Goal: Complete application form

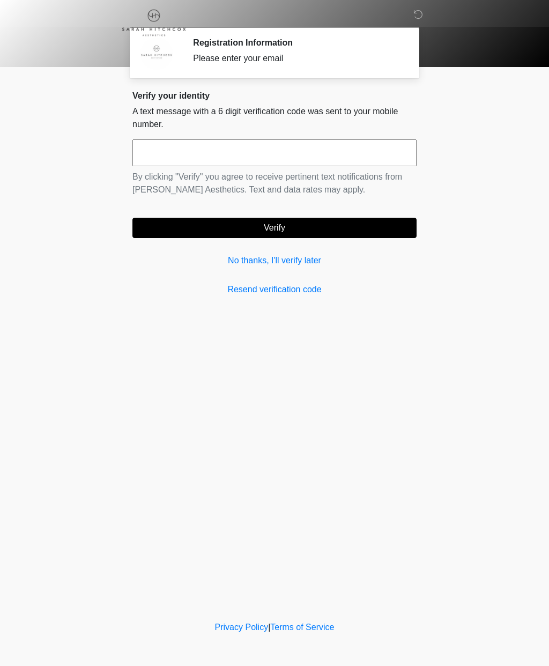
click at [294, 262] on link "No thanks, I'll verify later" at bounding box center [274, 260] width 284 height 13
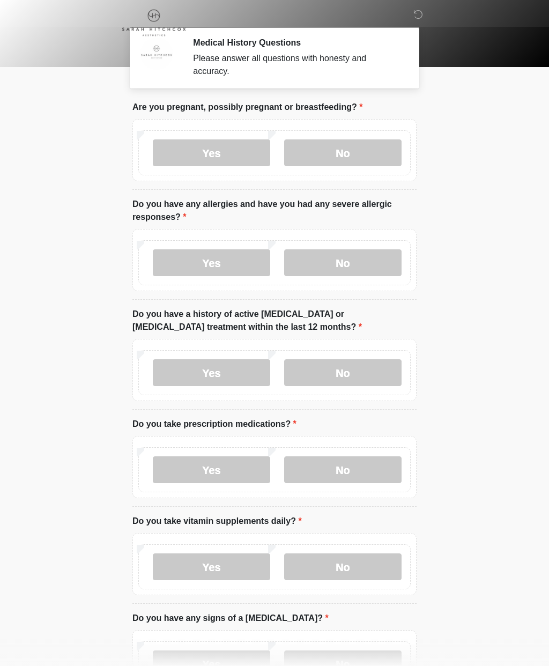
click at [342, 154] on label "No" at bounding box center [342, 152] width 117 height 27
click at [228, 266] on label "Yes" at bounding box center [211, 262] width 117 height 27
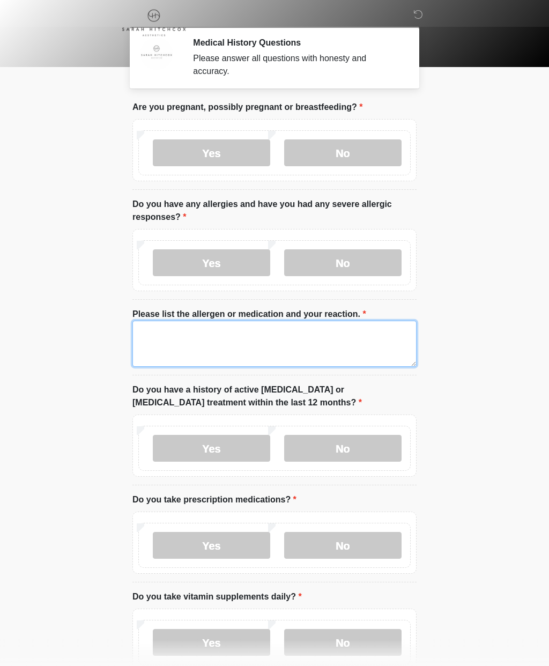
click at [241, 337] on textarea "Please list the allergen or medication and your reaction." at bounding box center [274, 343] width 284 height 46
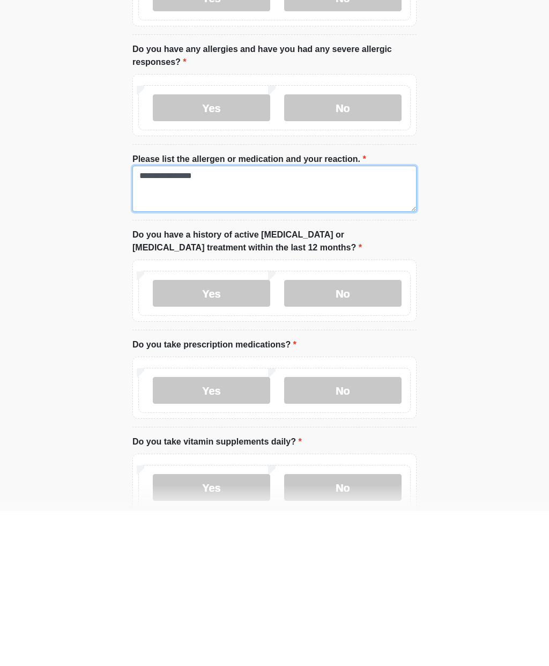
type textarea "**********"
click at [337, 435] on label "No" at bounding box center [342, 448] width 117 height 27
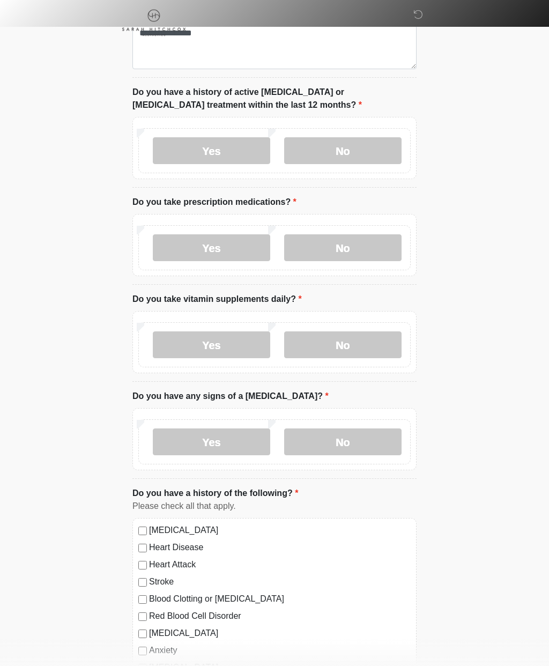
scroll to position [297, 0]
click at [232, 247] on label "Yes" at bounding box center [211, 247] width 117 height 27
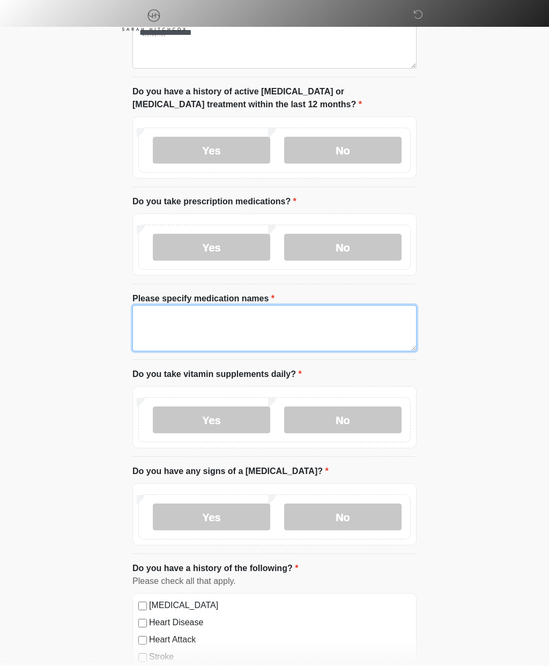
click at [260, 324] on textarea "Please specify medication names" at bounding box center [274, 328] width 284 height 46
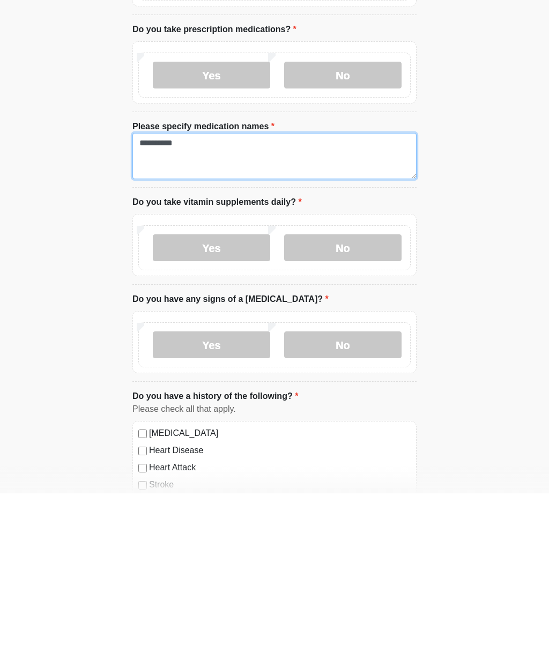
type textarea "**********"
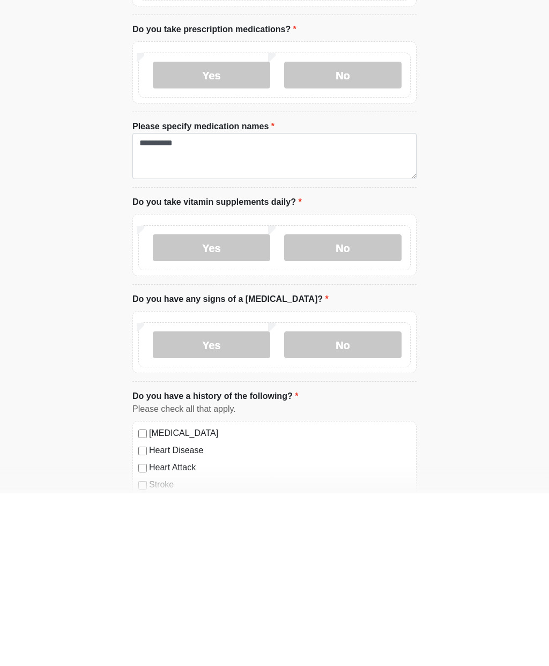
click at [244, 407] on label "Yes" at bounding box center [211, 420] width 117 height 27
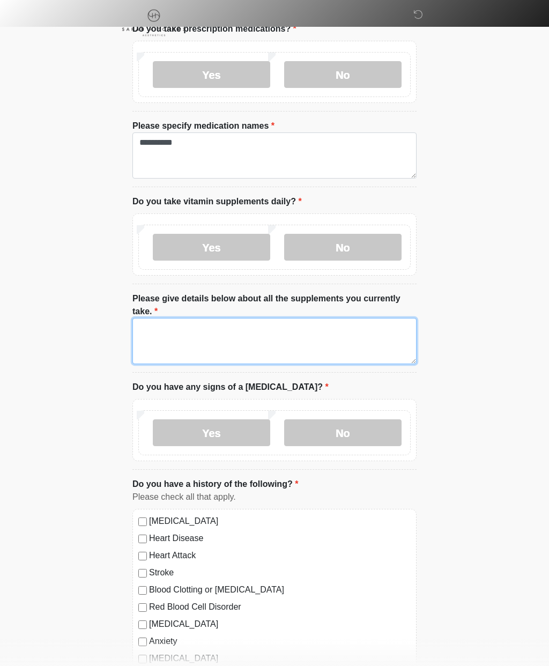
click at [281, 344] on textarea "Please give details below about all the supplements you currently take." at bounding box center [274, 341] width 284 height 46
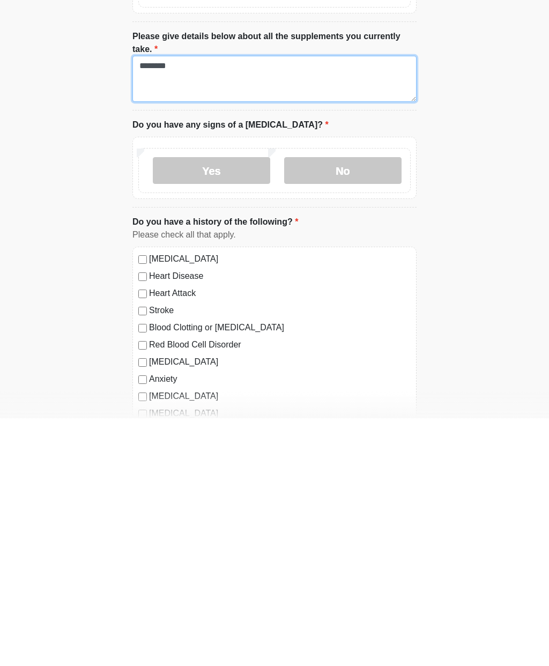
scroll to position [486, 0]
type textarea "********"
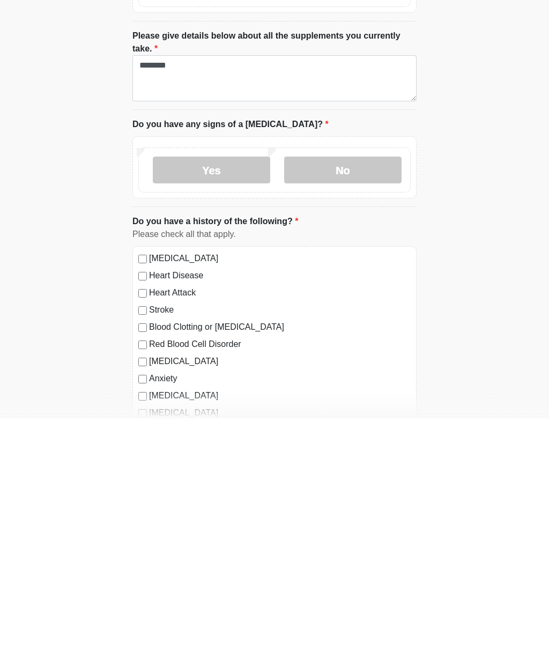
click at [334, 404] on label "No" at bounding box center [342, 417] width 117 height 27
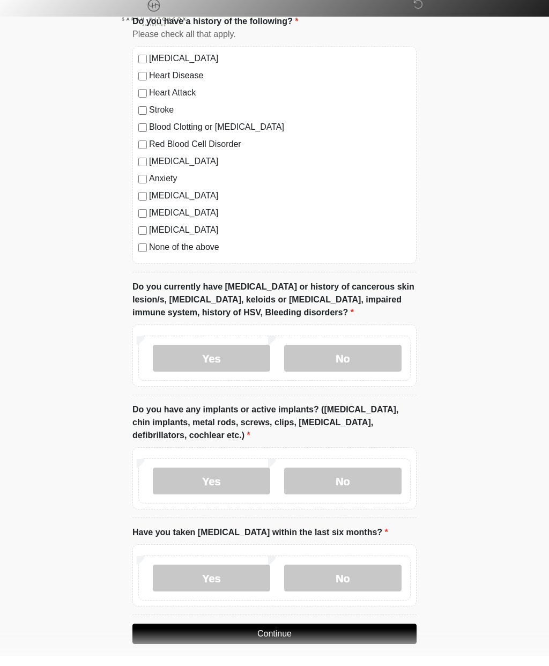
scroll to position [923, 0]
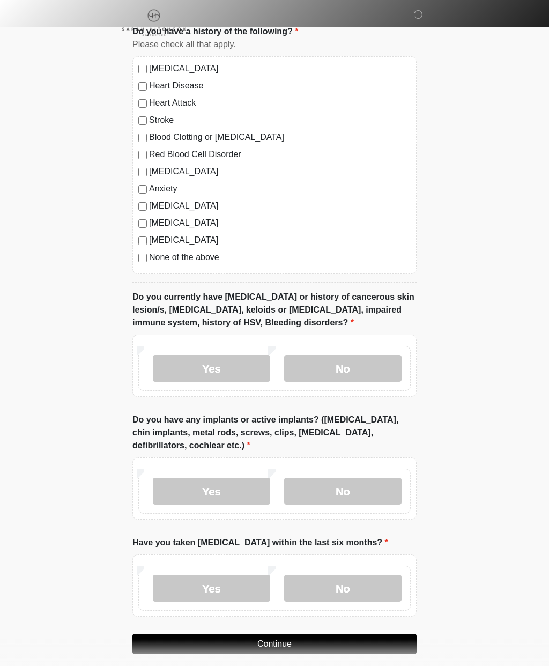
click at [335, 369] on label "No" at bounding box center [342, 368] width 117 height 27
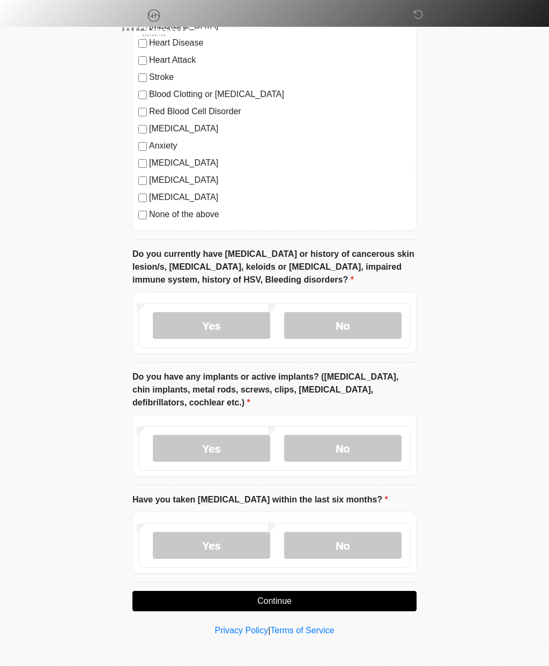
click at [349, 445] on label "No" at bounding box center [342, 448] width 117 height 27
click at [331, 542] on label "No" at bounding box center [342, 545] width 117 height 27
click at [309, 600] on button "Continue" at bounding box center [274, 601] width 284 height 20
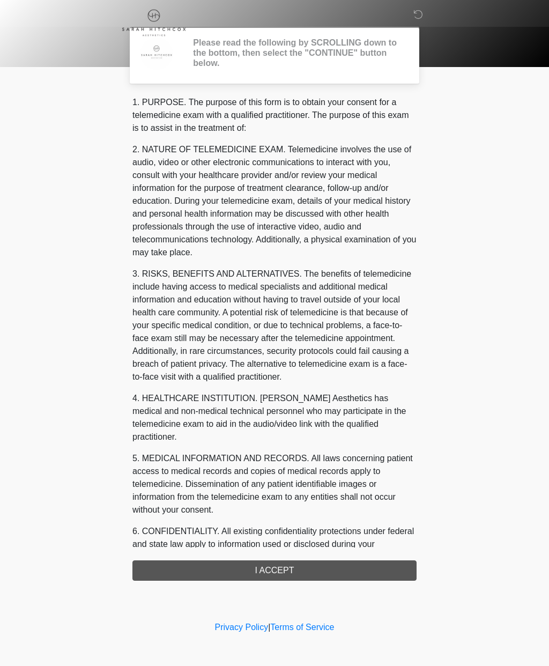
scroll to position [0, 0]
click at [299, 571] on div "1. PURPOSE. The purpose of this form is to obtain your consent for a telemedici…" at bounding box center [274, 338] width 284 height 484
click at [292, 571] on div "1. PURPOSE. The purpose of this form is to obtain your consent for a telemedici…" at bounding box center [274, 338] width 284 height 484
click at [280, 567] on div "1. PURPOSE. The purpose of this form is to obtain your consent for a telemedici…" at bounding box center [274, 338] width 284 height 484
click at [243, 568] on div "1. PURPOSE. The purpose of this form is to obtain your consent for a telemedici…" at bounding box center [274, 338] width 284 height 484
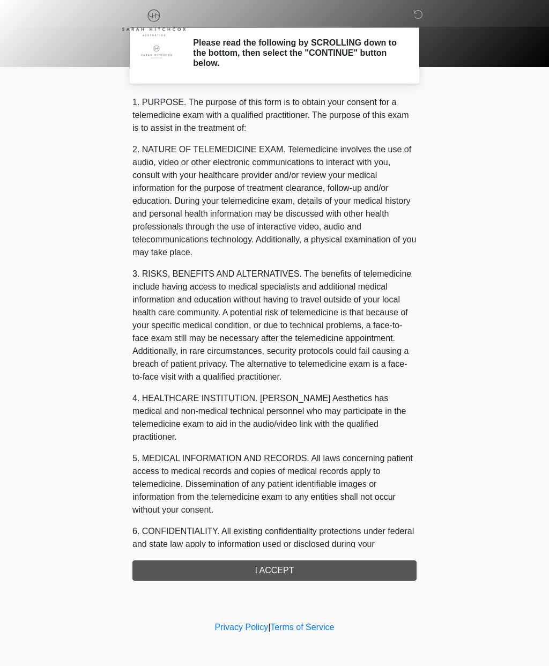
click at [349, 573] on div "1. PURPOSE. The purpose of this form is to obtain your consent for a telemedici…" at bounding box center [274, 338] width 284 height 484
click at [282, 566] on div "1. PURPOSE. The purpose of this form is to obtain your consent for a telemedici…" at bounding box center [274, 338] width 284 height 484
click at [285, 575] on div "1. PURPOSE. The purpose of this form is to obtain your consent for a telemedici…" at bounding box center [274, 338] width 284 height 484
click at [268, 572] on div "1. PURPOSE. The purpose of this form is to obtain your consent for a telemedici…" at bounding box center [274, 338] width 284 height 484
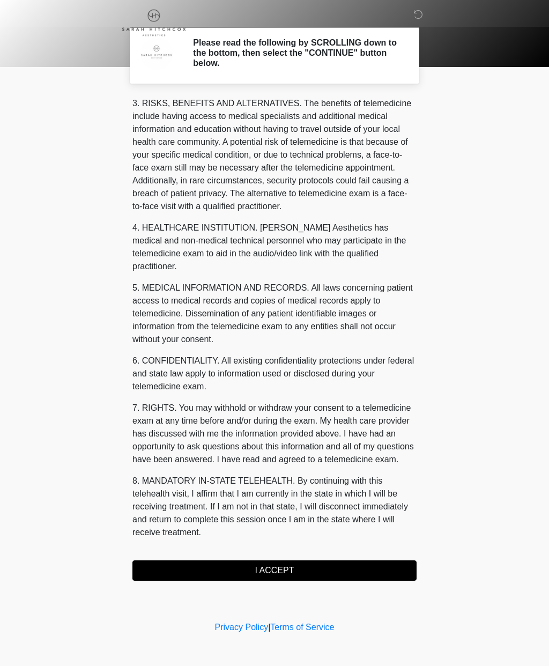
scroll to position [183, 0]
click at [296, 565] on button "I ACCEPT" at bounding box center [274, 570] width 284 height 20
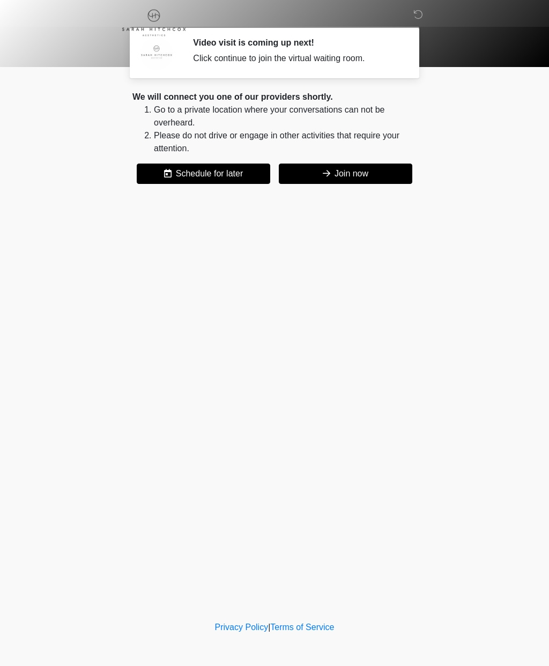
click at [366, 177] on button "Join now" at bounding box center [345, 173] width 133 height 20
